Goal: Book appointment/travel/reservation

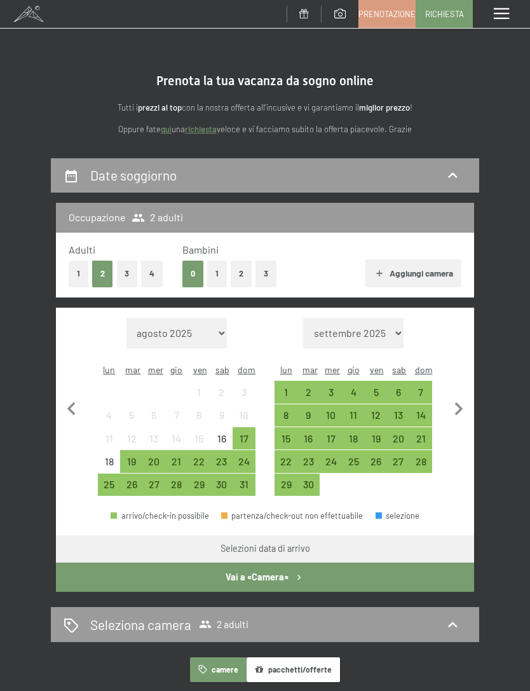
click at [465, 399] on icon "button" at bounding box center [459, 409] width 27 height 27
select select "2025-09-01"
select select "2025-10-01"
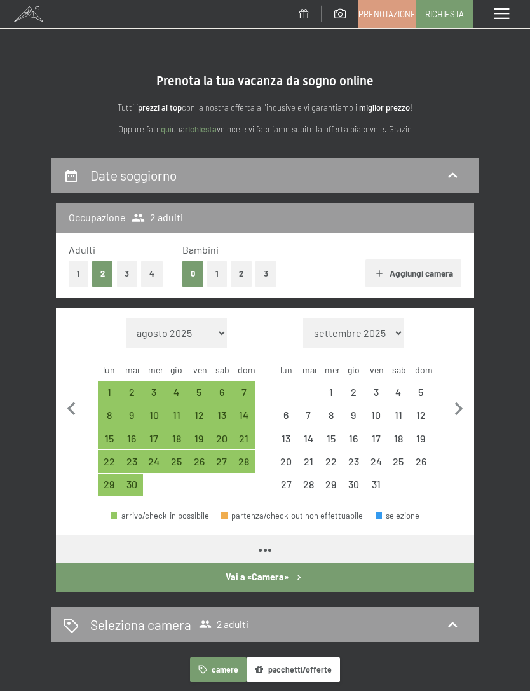
click at [463, 399] on icon "button" at bounding box center [459, 409] width 27 height 27
select select "2025-10-01"
select select "2025-11-01"
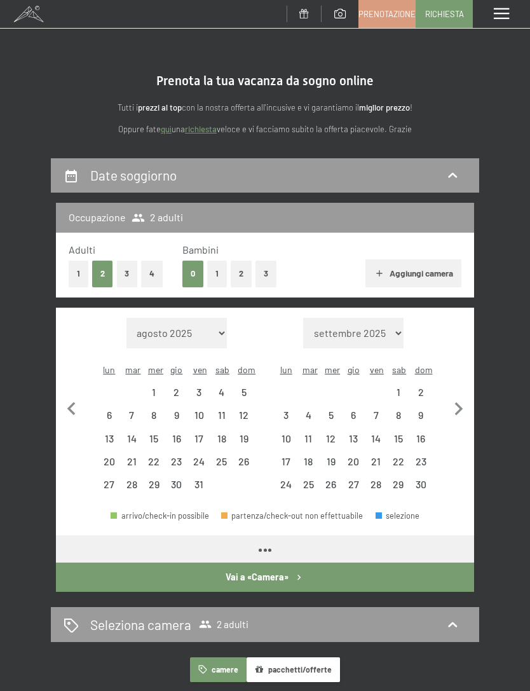
click at [463, 399] on icon "button" at bounding box center [459, 409] width 27 height 27
select select "2025-11-01"
select select "2025-12-01"
select select "2025-11-01"
select select "2025-12-01"
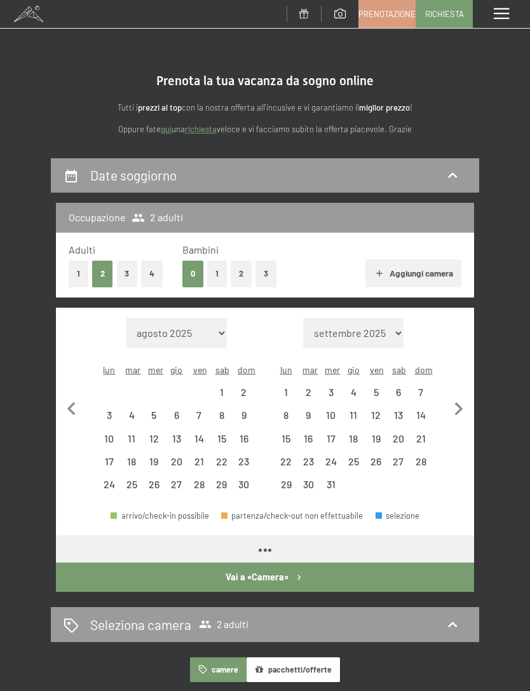
click at [460, 396] on icon "button" at bounding box center [459, 409] width 27 height 27
select select "2025-12-01"
select select "2026-01-01"
select select "2025-12-01"
select select "2026-01-01"
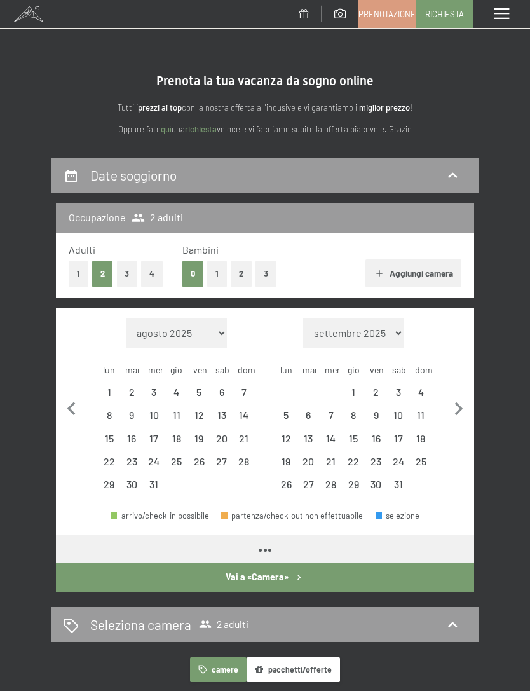
select select "2025-12-01"
select select "2026-01-01"
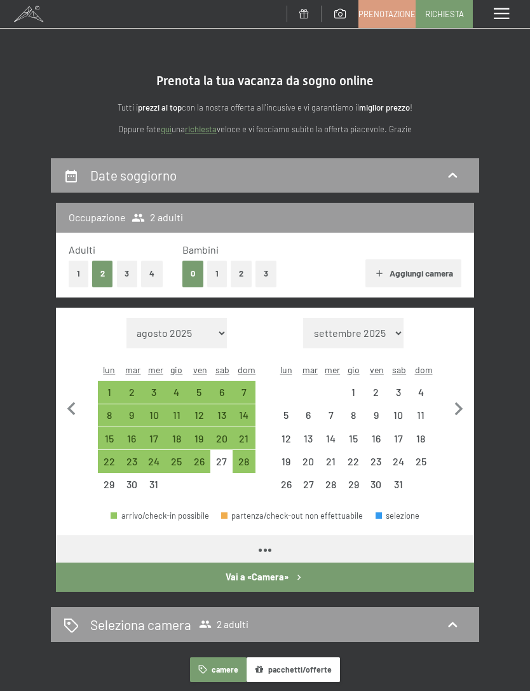
select select "2025-12-01"
select select "2026-01-01"
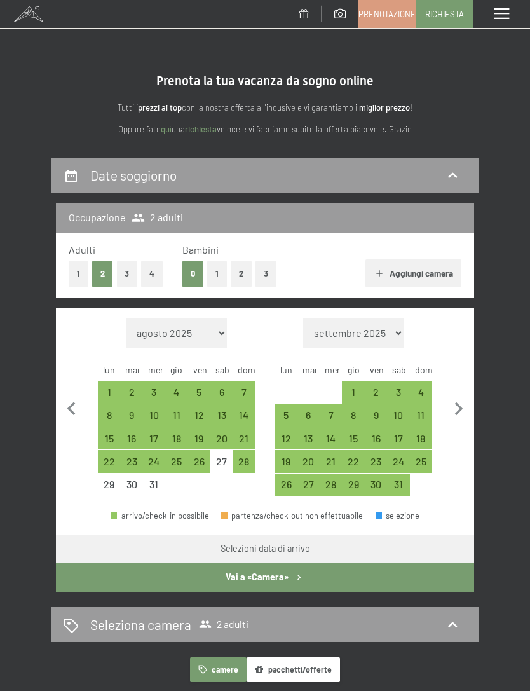
click at [399, 387] on div "3" at bounding box center [398, 397] width 20 height 20
select select "2025-12-01"
select select "2026-01-01"
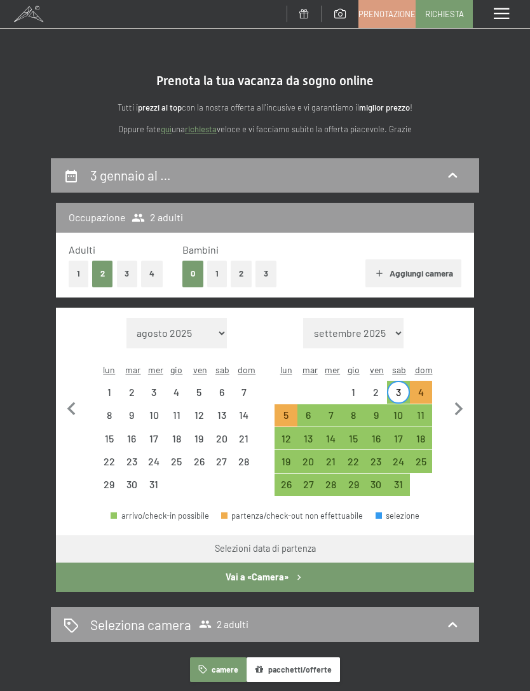
click at [331, 410] on div "7" at bounding box center [331, 420] width 20 height 20
select select "2025-12-01"
select select "2026-01-01"
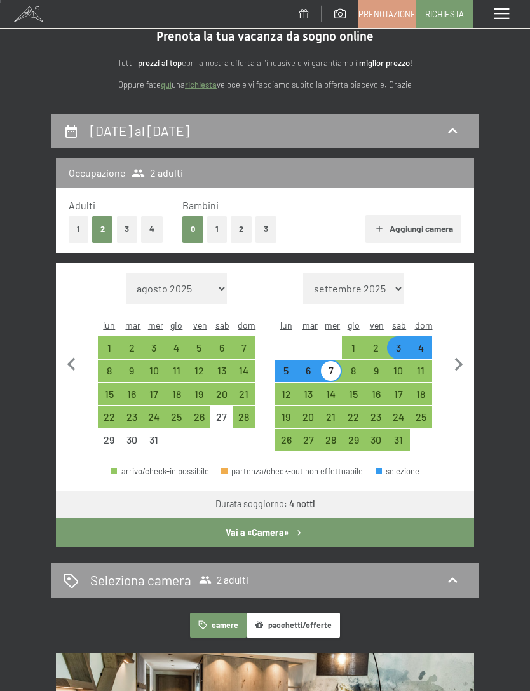
scroll to position [99, 0]
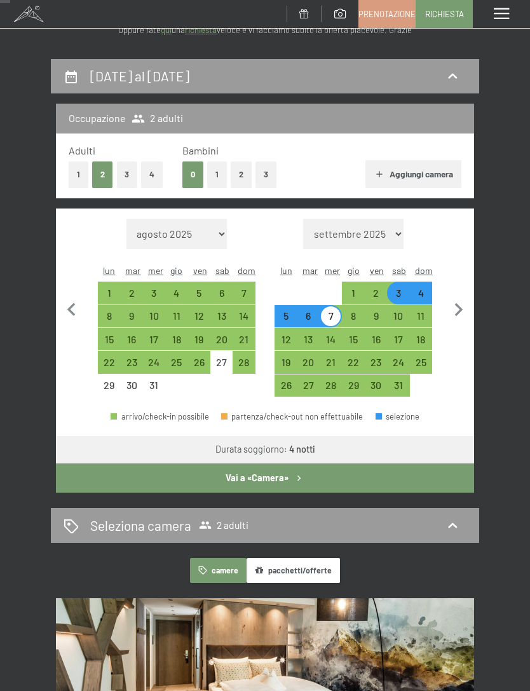
click at [448, 518] on icon at bounding box center [452, 525] width 15 height 15
select select "2025-12-01"
select select "2026-01-01"
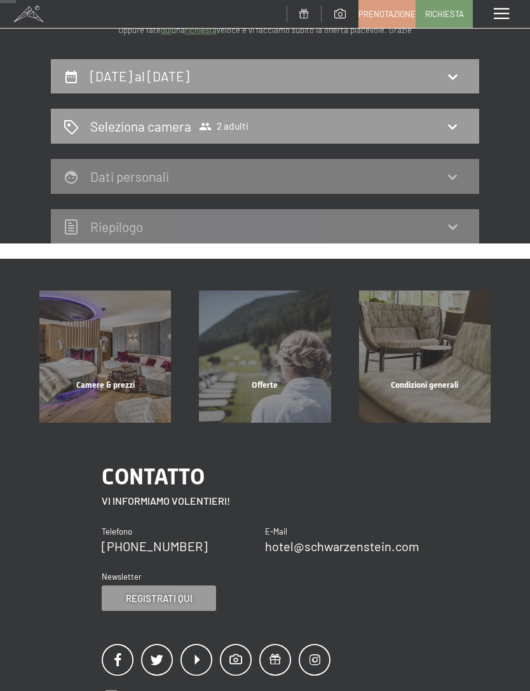
scroll to position [157, 0]
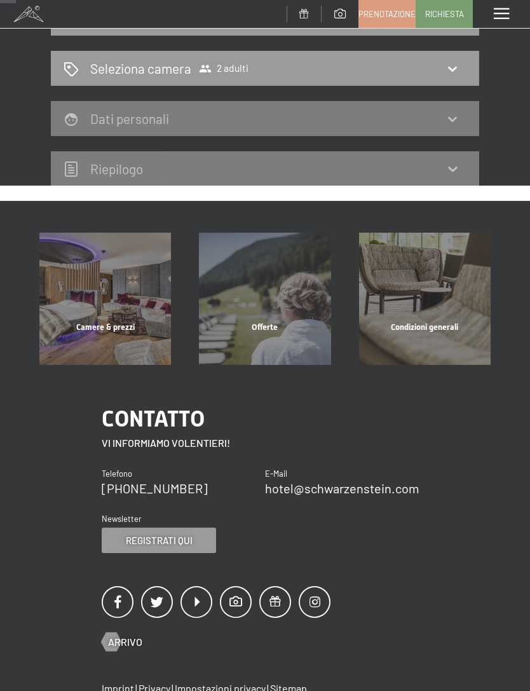
click at [270, 57] on div "Seleziona camera 2 adulti" at bounding box center [265, 68] width 428 height 35
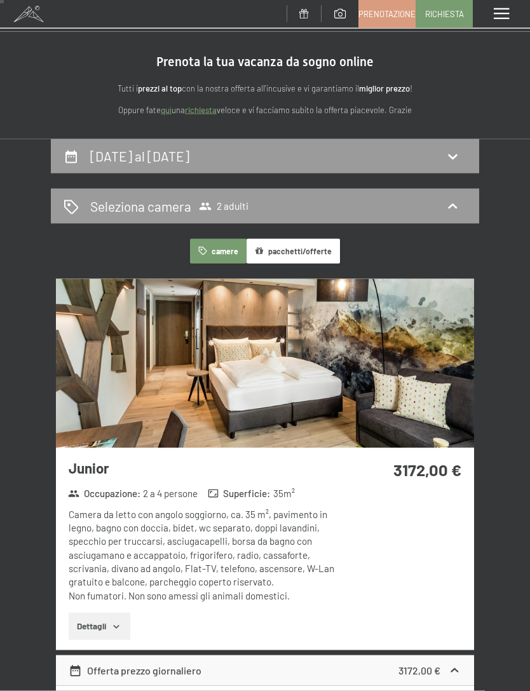
scroll to position [0, 0]
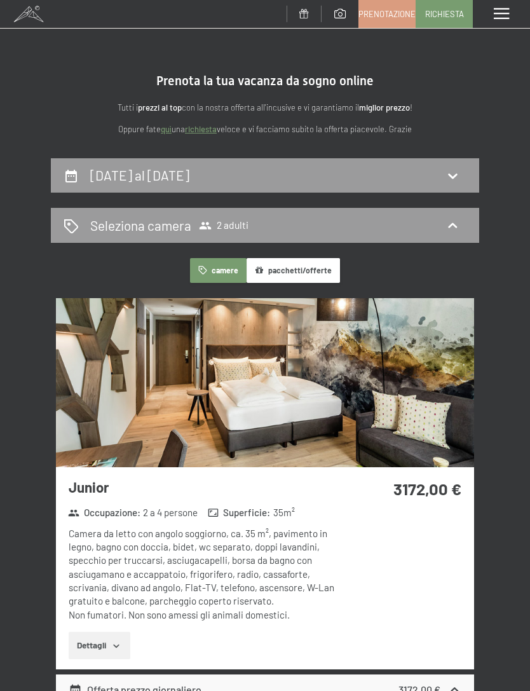
click at [222, 226] on span "2 adulti" at bounding box center [224, 225] width 50 height 13
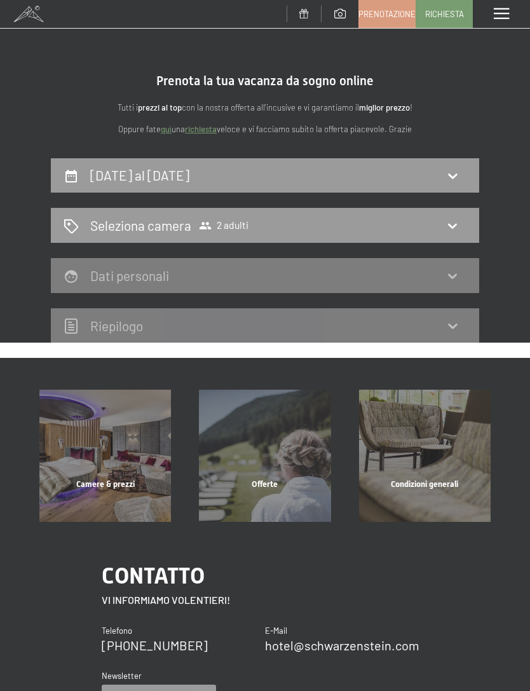
click at [398, 168] on div "3 gennaio al 7 gennaio 2026" at bounding box center [265, 175] width 403 height 18
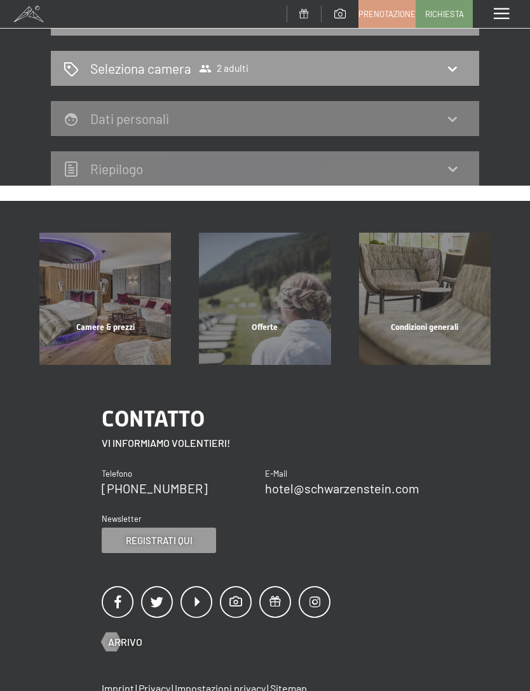
select select "2025-12-01"
select select "2026-01-01"
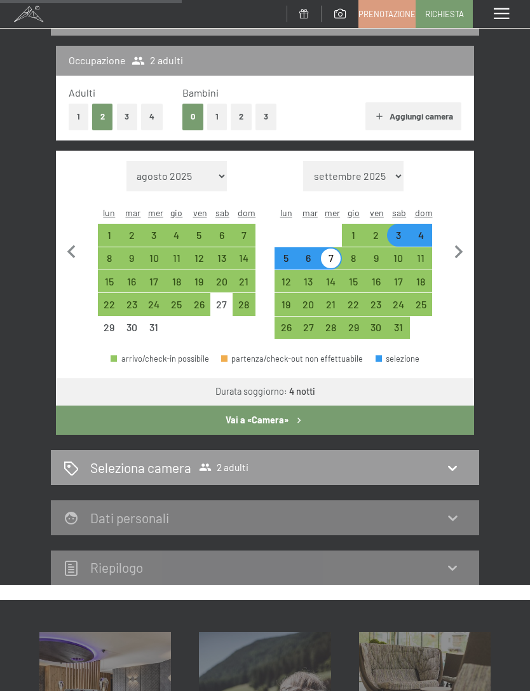
click at [451, 465] on icon at bounding box center [452, 467] width 9 height 5
select select "2025-12-01"
select select "2026-01-01"
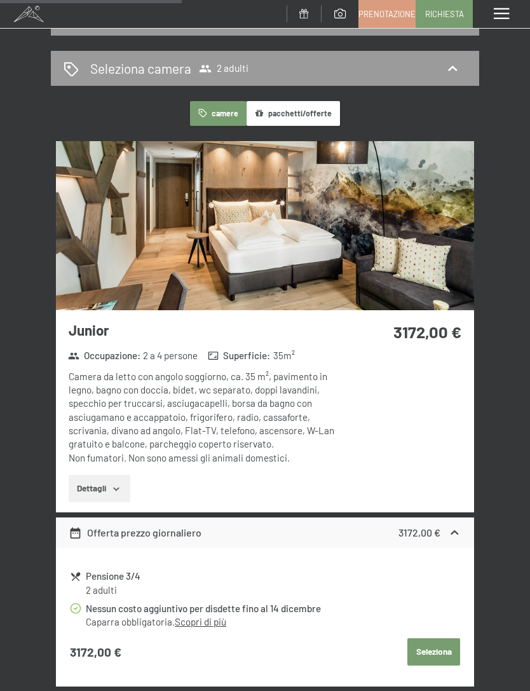
click at [456, 66] on icon at bounding box center [452, 68] width 15 height 15
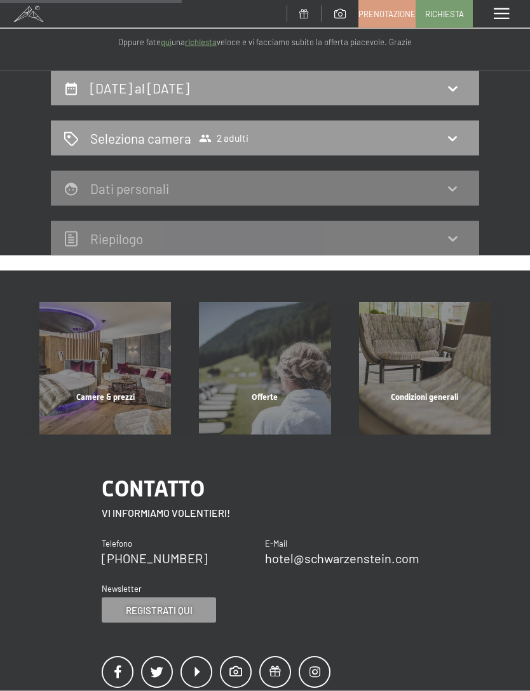
scroll to position [0, 0]
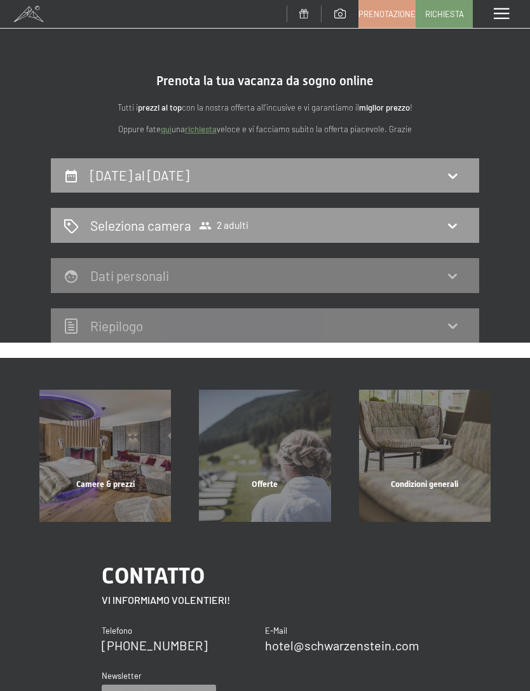
click at [456, 174] on icon at bounding box center [452, 176] width 9 height 5
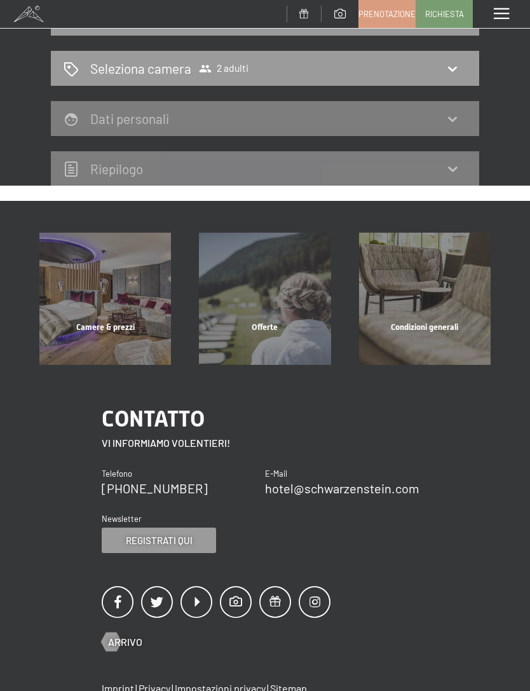
select select "2025-12-01"
select select "2026-01-01"
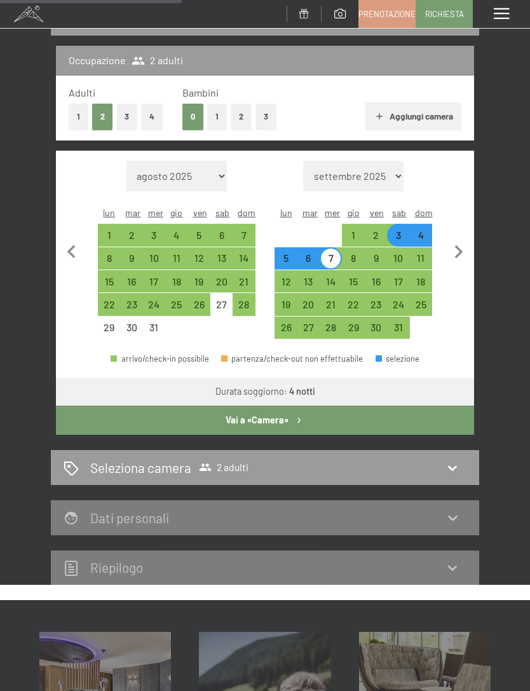
click at [216, 114] on button "1" at bounding box center [217, 117] width 20 height 26
select select "2025-12-01"
select select "2026-01-01"
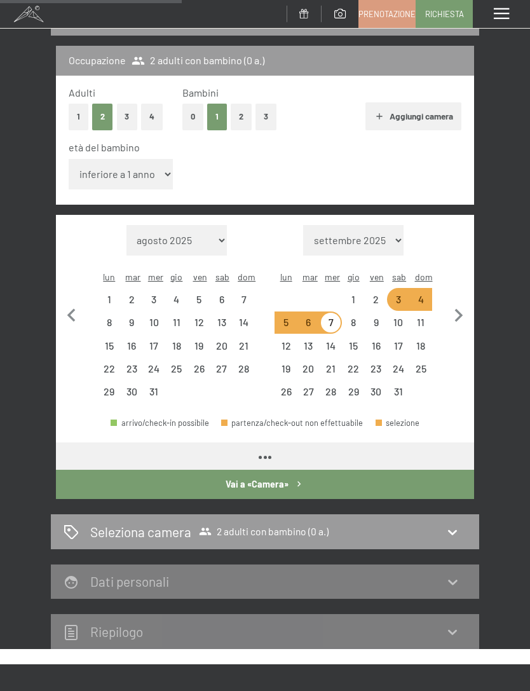
click at [135, 170] on select "inferiore a 1 anno 1 anno 2 anni 3 anni 4 anni 5 anni 6 anni 7 anni 8 anni 9 an…" at bounding box center [121, 174] width 105 height 31
select select "2025-12-01"
select select "2026-01-01"
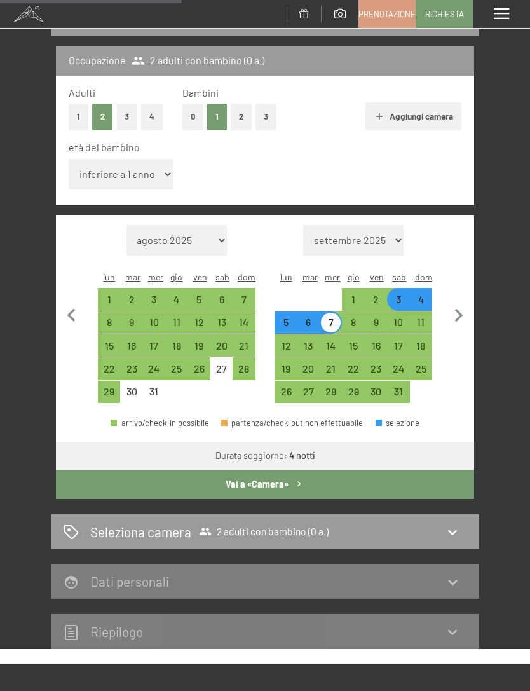
select select "1"
select select "2025-12-01"
select select "2026-01-01"
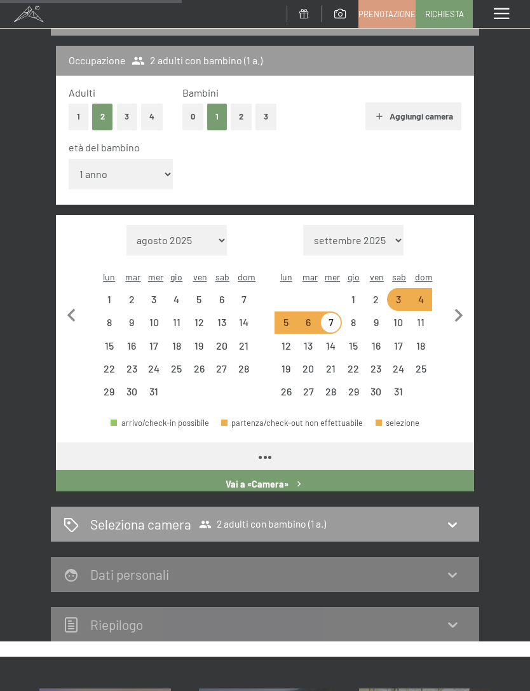
select select "2025-12-01"
select select "2026-01-01"
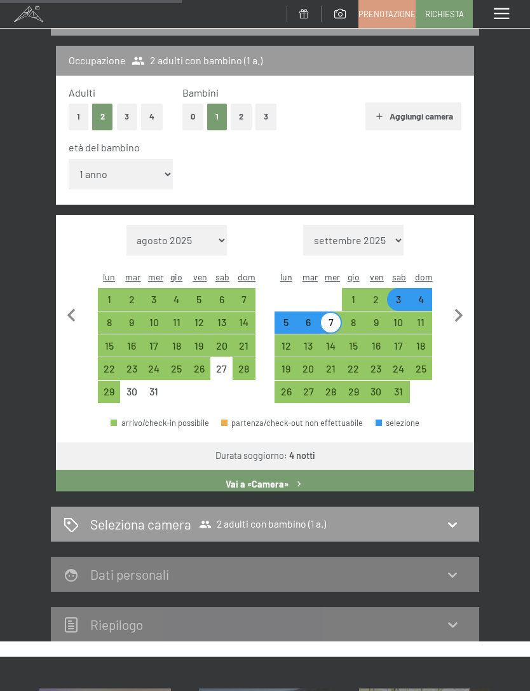
click at [283, 470] on button "Vai a «Camera»" at bounding box center [265, 484] width 418 height 29
select select "2025-12-01"
select select "2026-01-01"
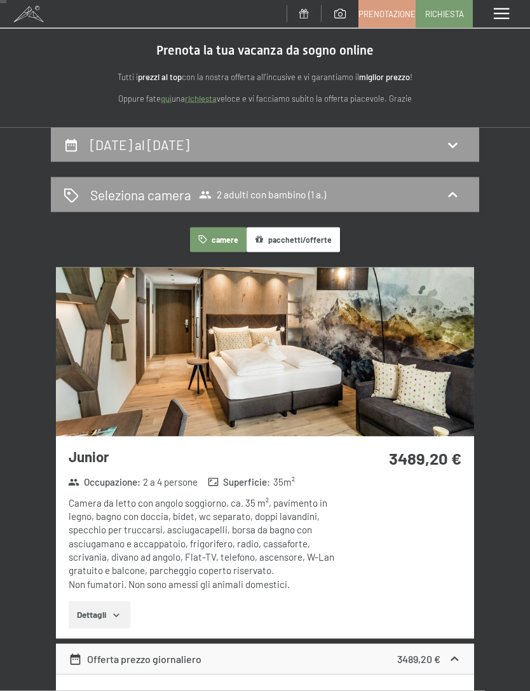
scroll to position [0, 0]
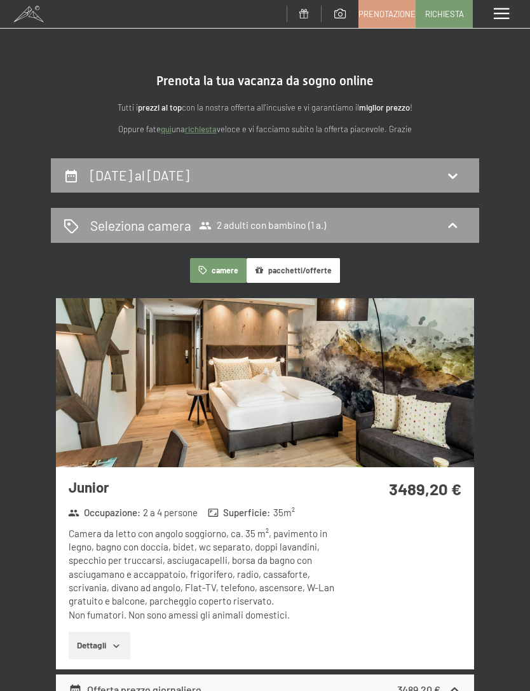
click at [495, 10] on span at bounding box center [501, 13] width 15 height 11
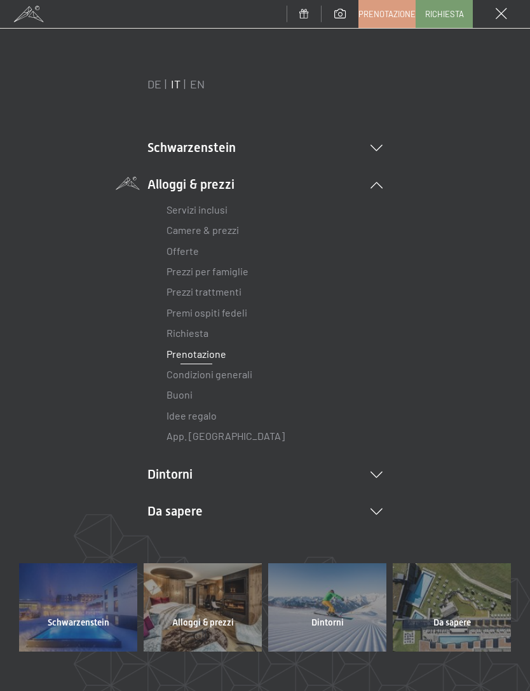
click at [195, 210] on link "Servizi inclusi" at bounding box center [197, 209] width 61 height 12
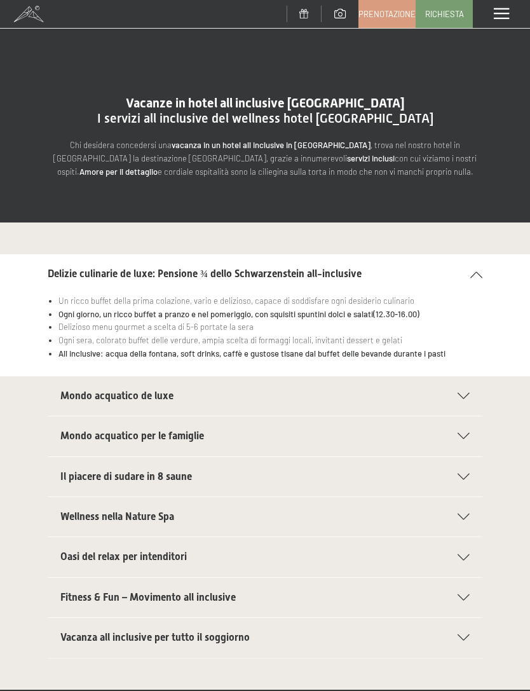
click at [496, 17] on span at bounding box center [501, 13] width 15 height 11
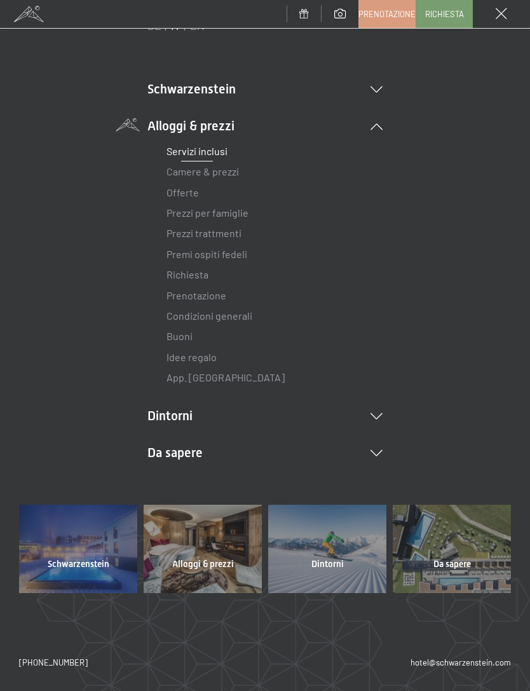
scroll to position [58, 0]
click at [374, 451] on icon at bounding box center [377, 454] width 12 height 6
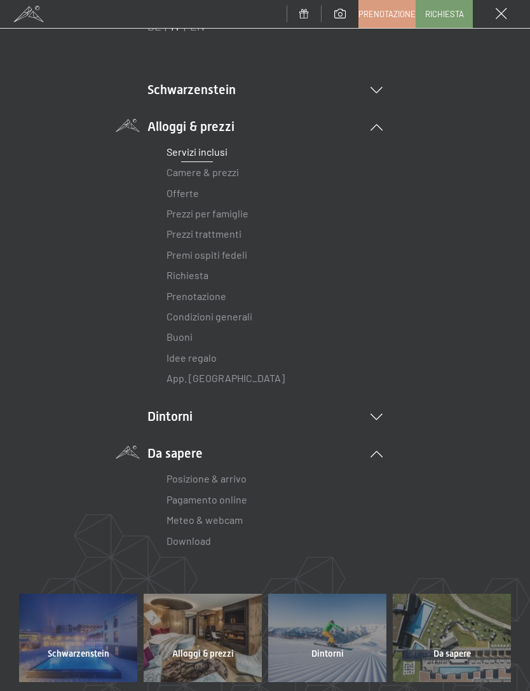
click at [203, 208] on link "Prezzi per famiglie" at bounding box center [208, 213] width 82 height 12
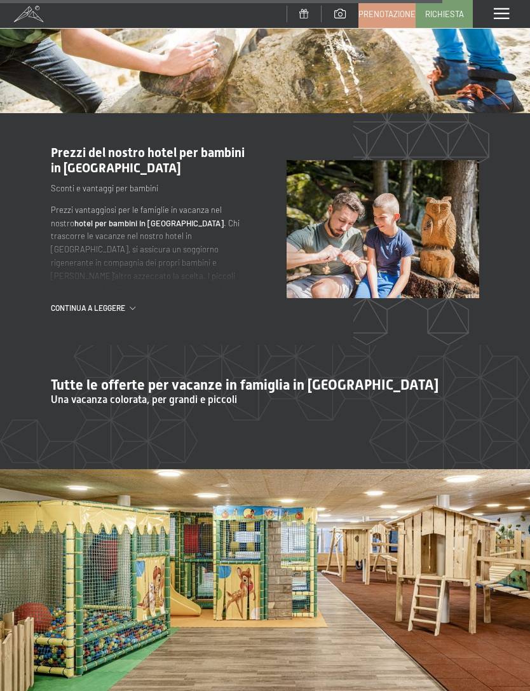
scroll to position [4117, 0]
click at [92, 303] on span "continua a leggere" at bounding box center [90, 308] width 79 height 11
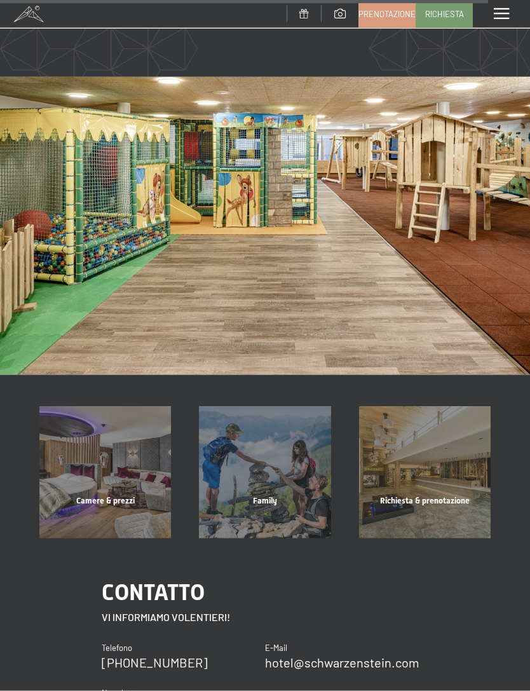
scroll to position [4509, 0]
click at [271, 495] on div "Family" at bounding box center [265, 516] width 160 height 43
